Goal: Task Accomplishment & Management: Use online tool/utility

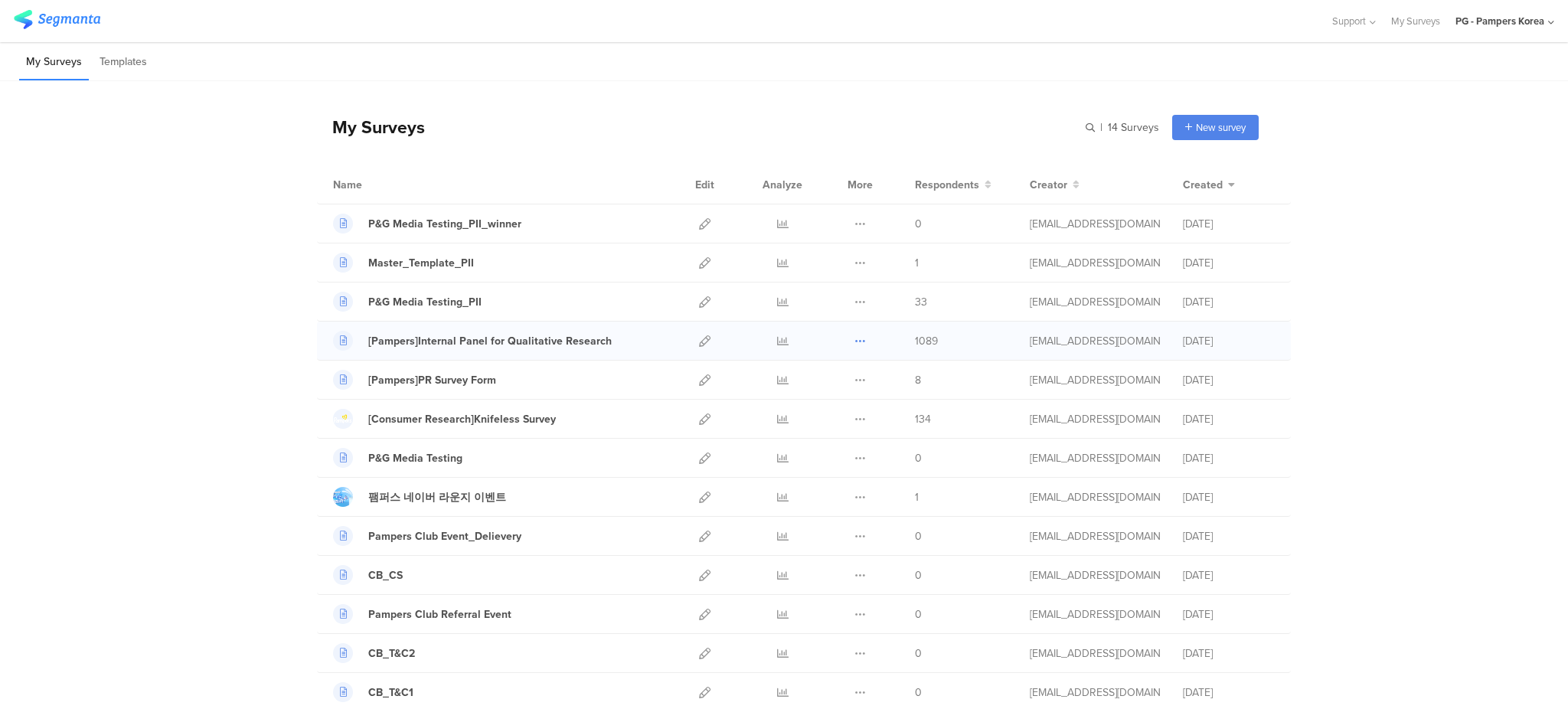
click at [854, 343] on icon at bounding box center [859, 341] width 12 height 12
click at [777, 344] on icon at bounding box center [782, 341] width 12 height 12
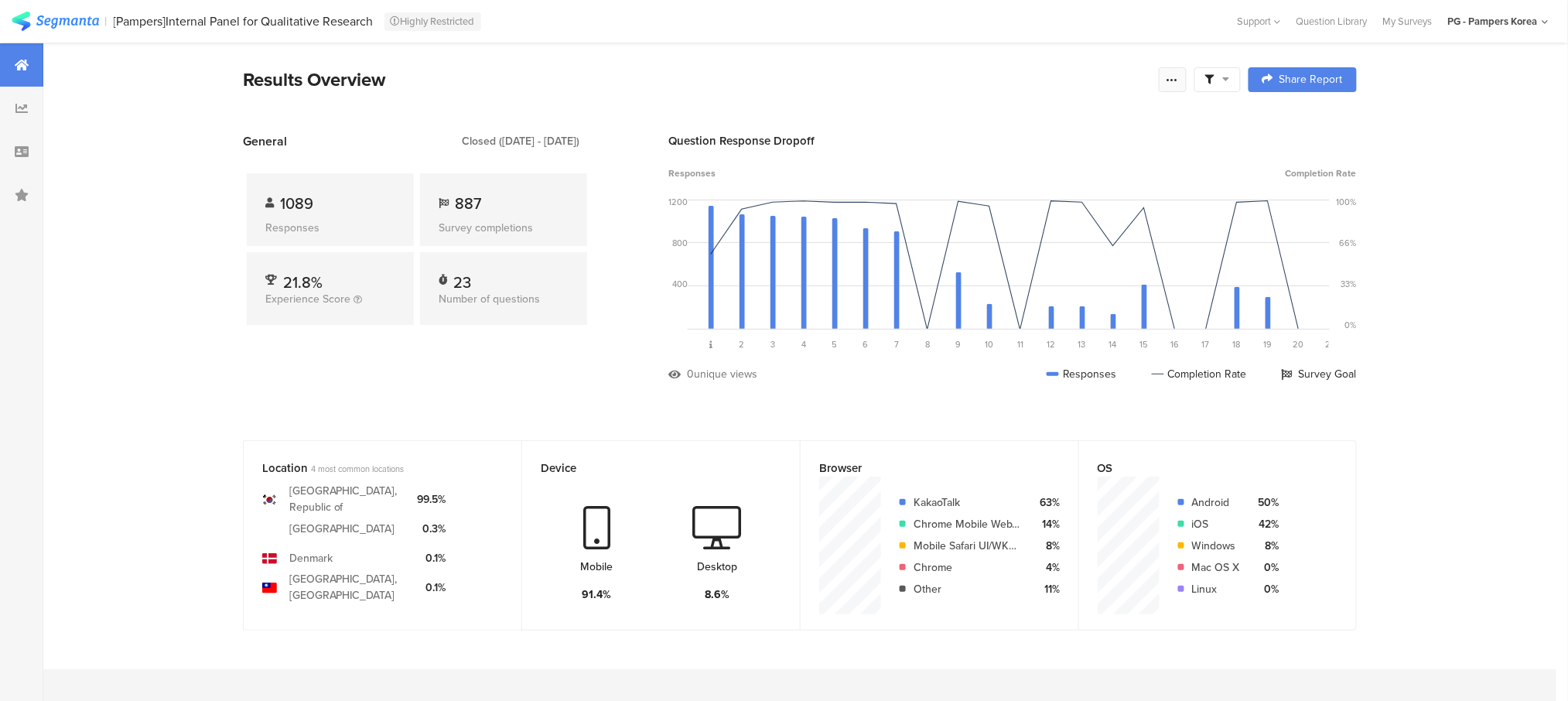
click at [1187, 75] on div at bounding box center [1173, 80] width 28 height 25
click at [1059, 263] on div "Purge results" at bounding box center [1070, 270] width 248 height 34
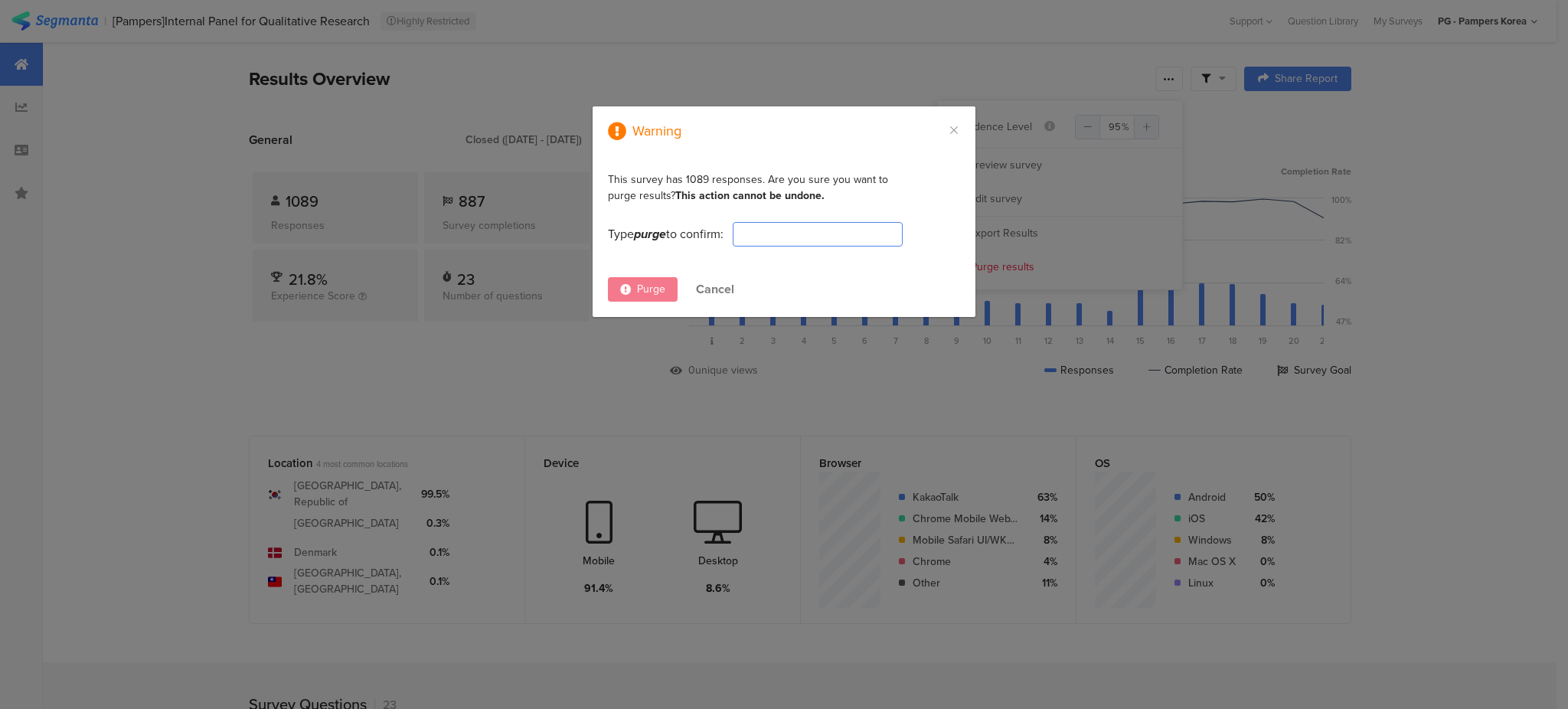
click at [837, 238] on input "dialog" at bounding box center [817, 235] width 170 height 25
type input "purge"
click at [658, 288] on span "Purge" at bounding box center [651, 289] width 28 height 16
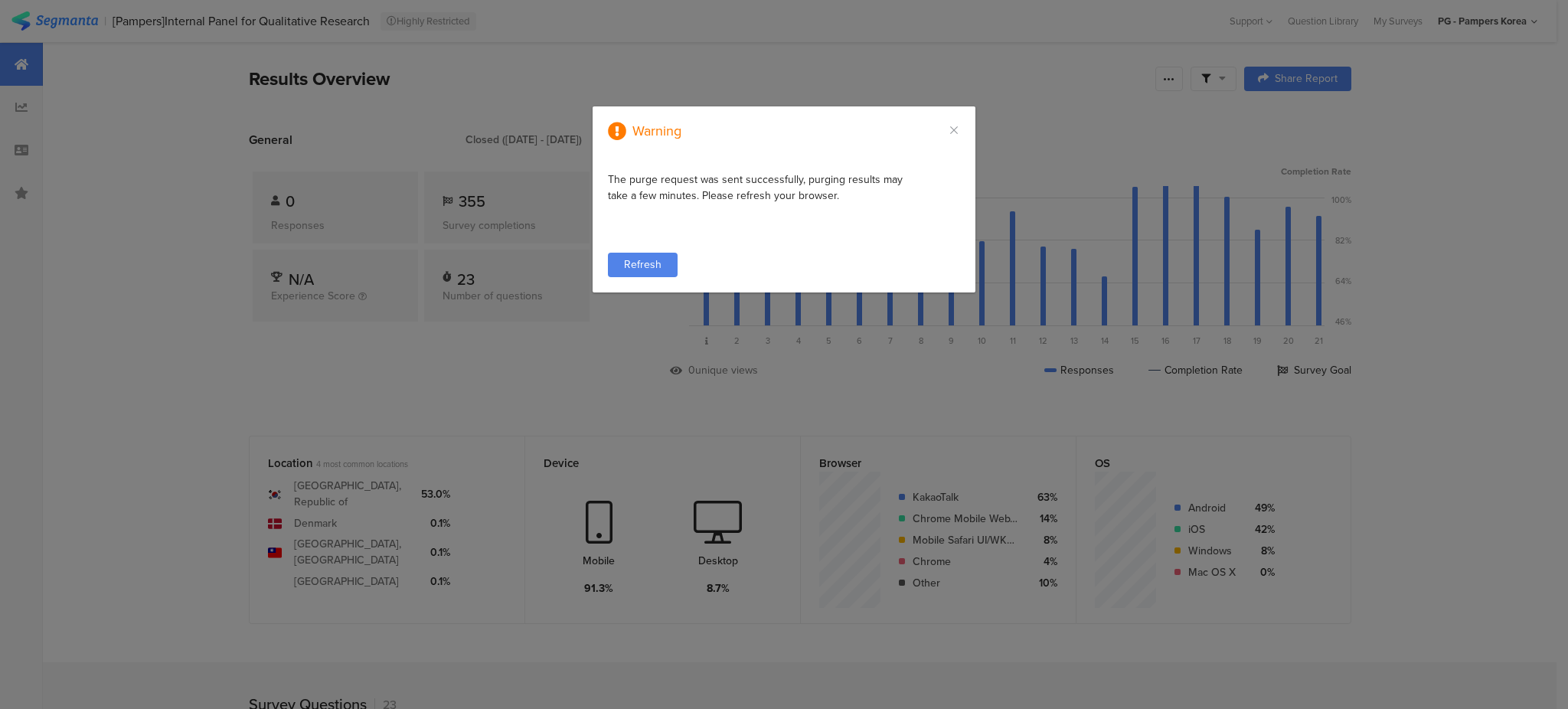
click at [634, 261] on span "Refresh" at bounding box center [643, 265] width 38 height 16
